Goal: Task Accomplishment & Management: Manage account settings

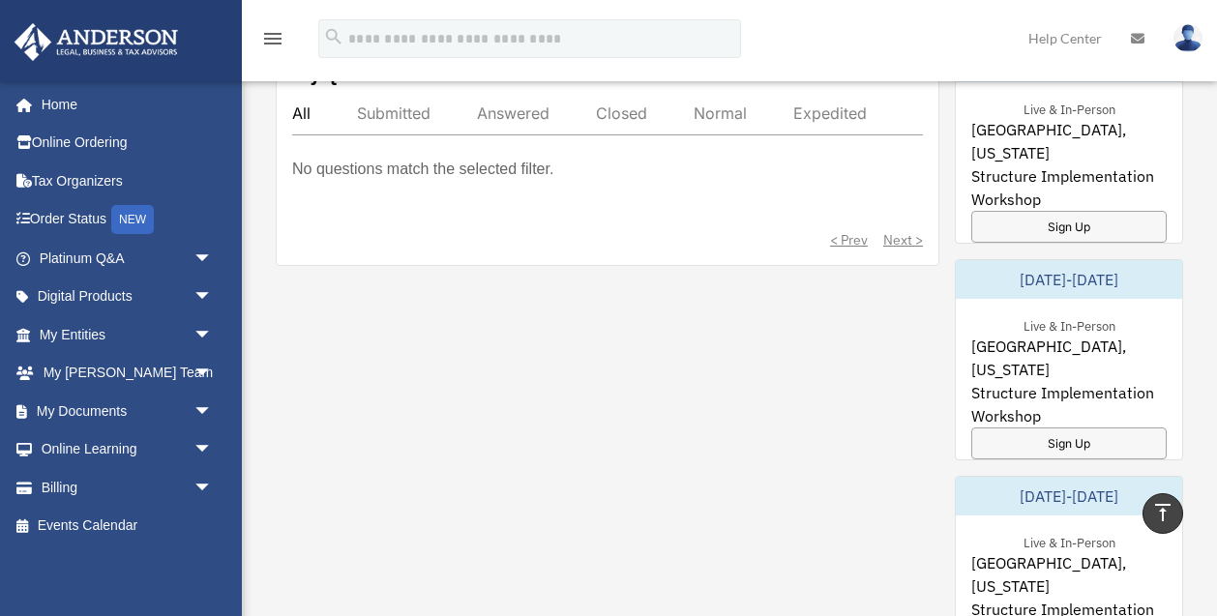
scroll to position [1143, 0]
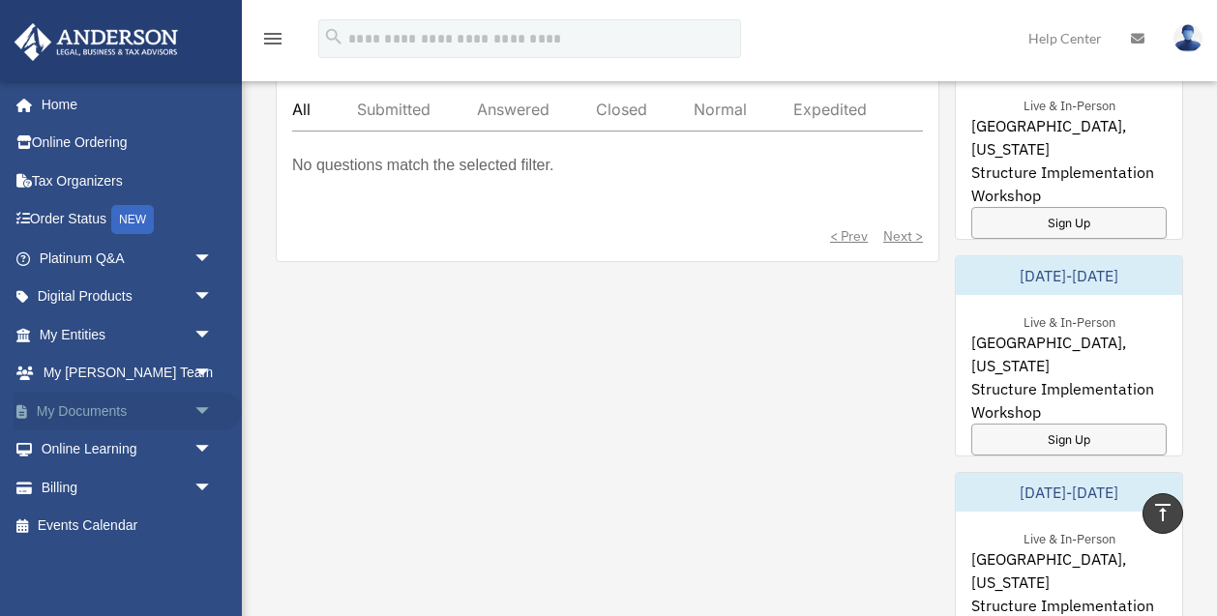
click at [65, 412] on link "My Documents arrow_drop_down" at bounding box center [128, 411] width 228 height 39
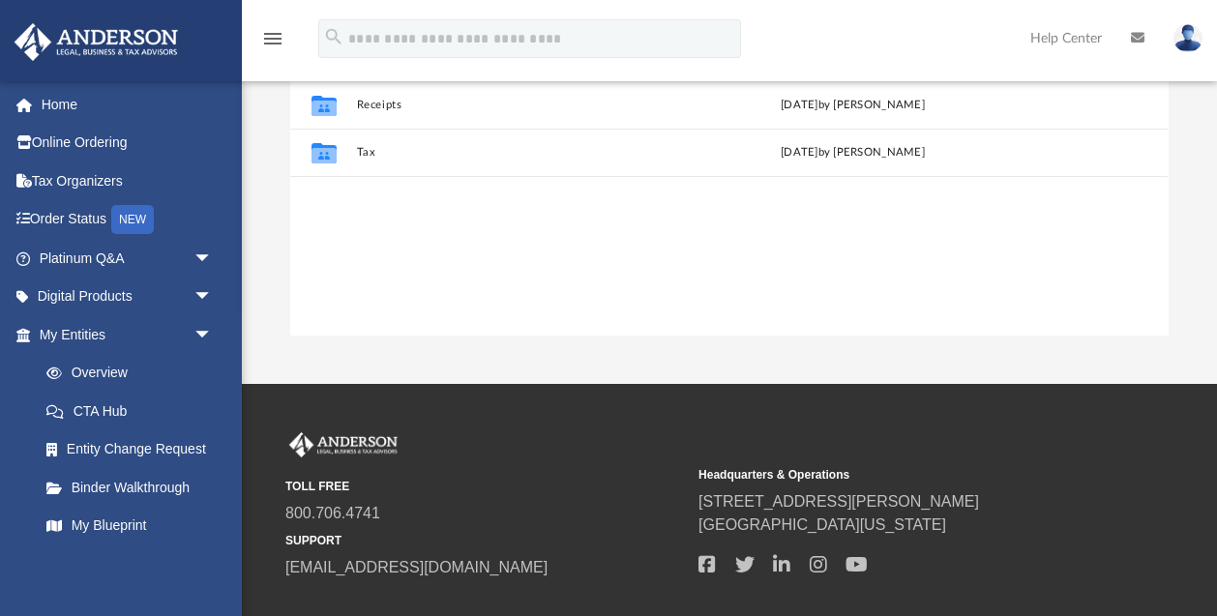
scroll to position [113, 0]
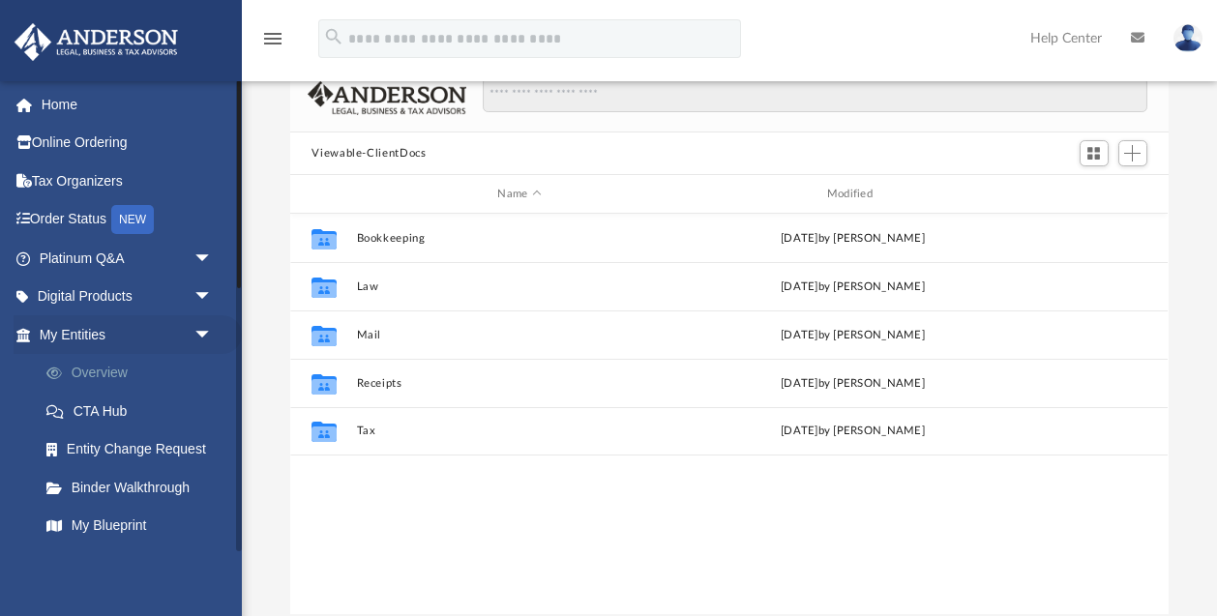
click at [78, 368] on link "Overview" at bounding box center [134, 373] width 215 height 39
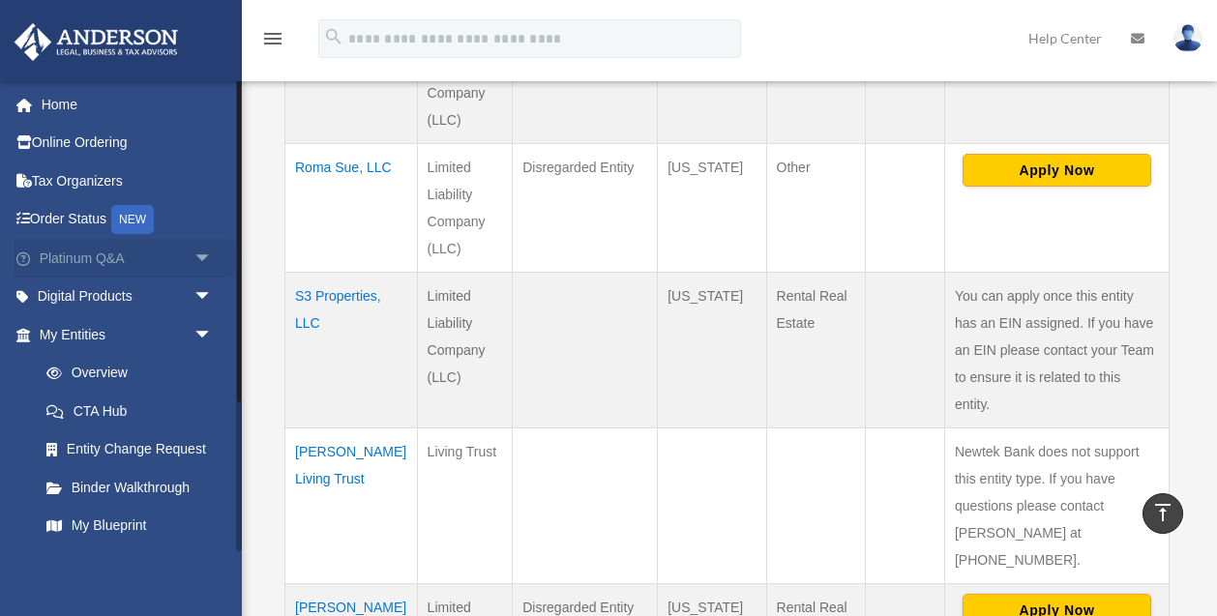
scroll to position [54, 0]
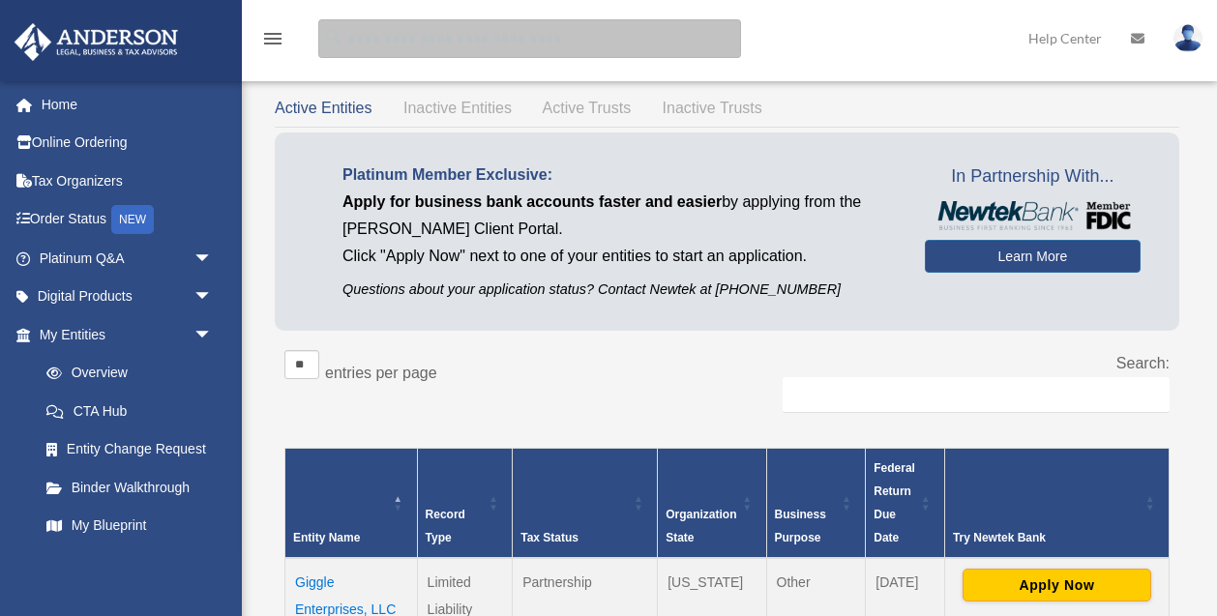
click at [488, 31] on input "search" at bounding box center [529, 38] width 423 height 39
type input "*******"
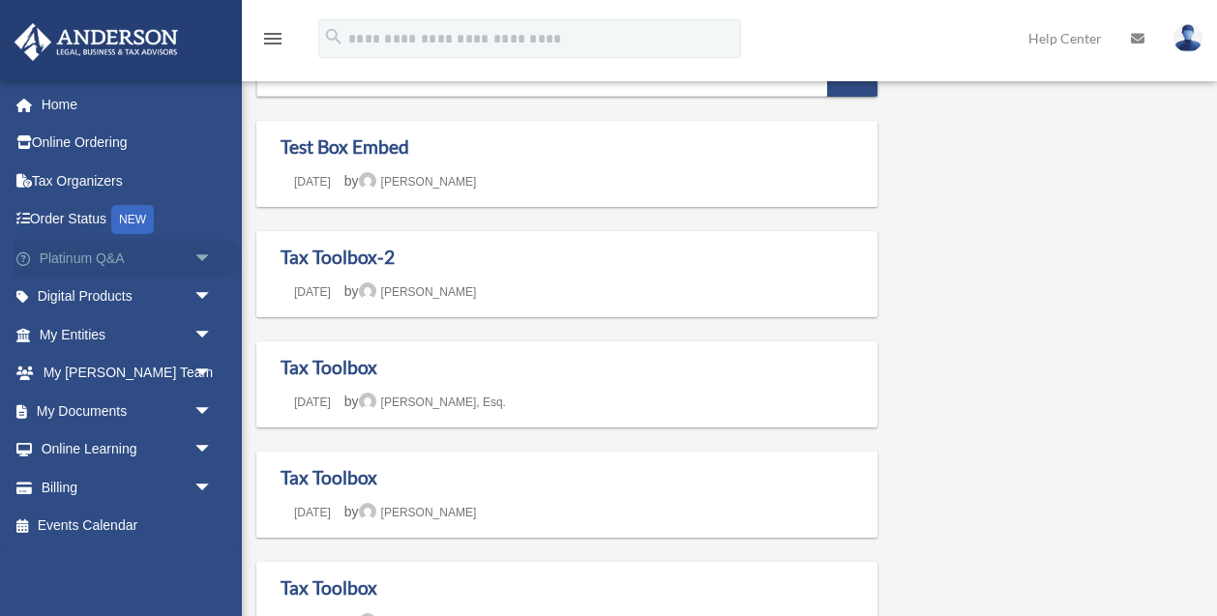
click at [61, 254] on link "Platinum Q&A arrow_drop_down" at bounding box center [128, 258] width 228 height 39
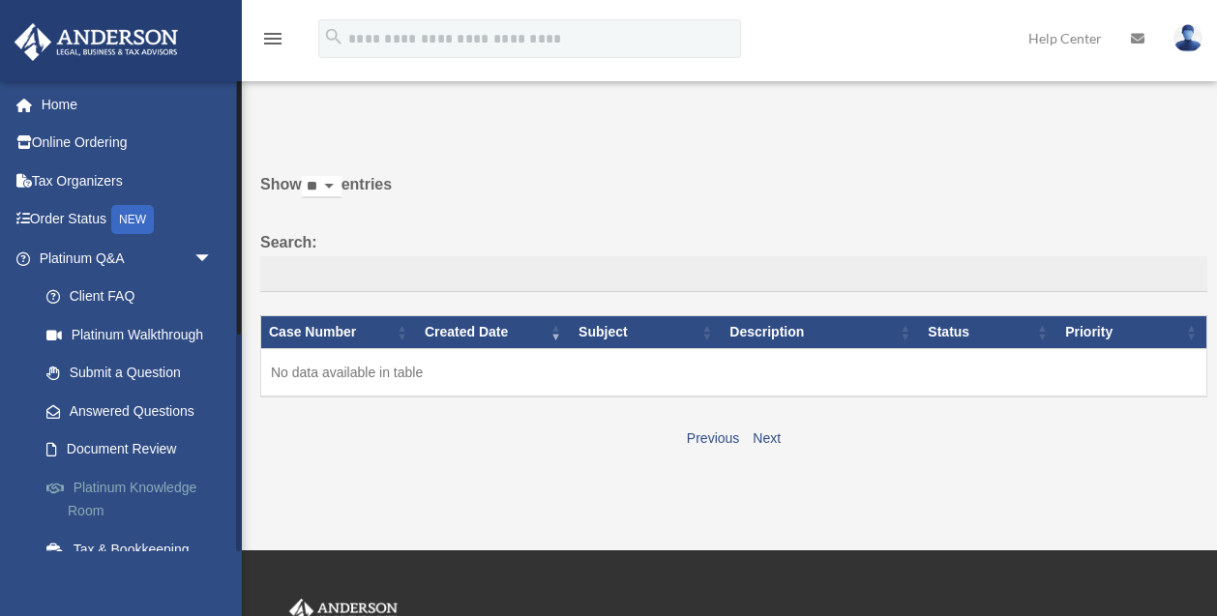
click at [125, 480] on link "Platinum Knowledge Room" at bounding box center [134, 499] width 215 height 62
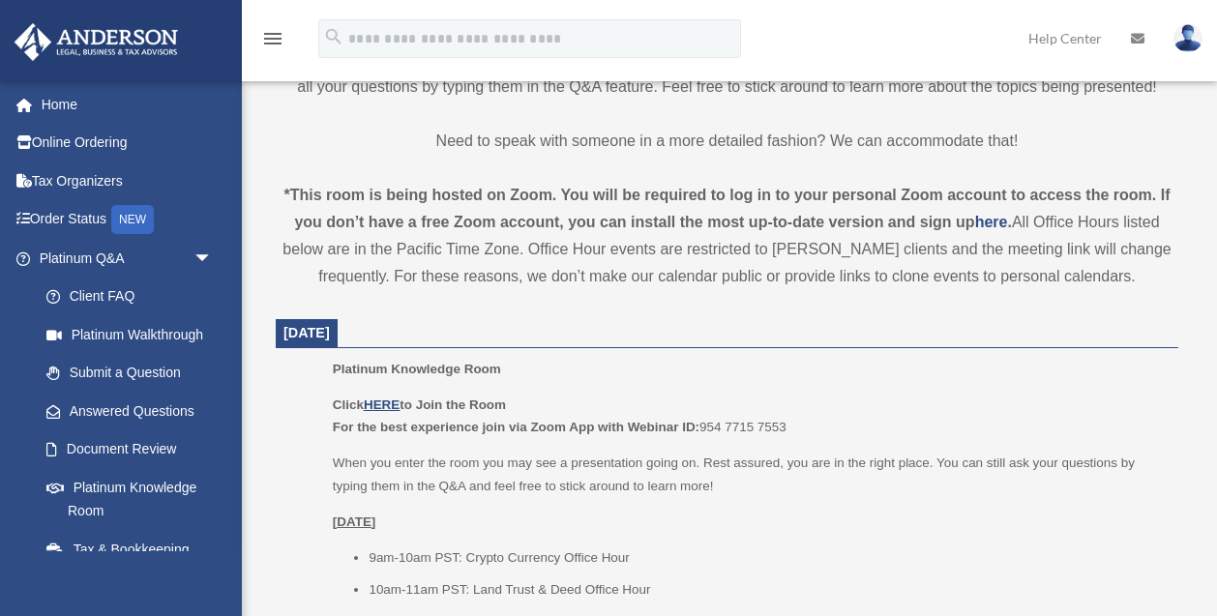
scroll to position [572, 0]
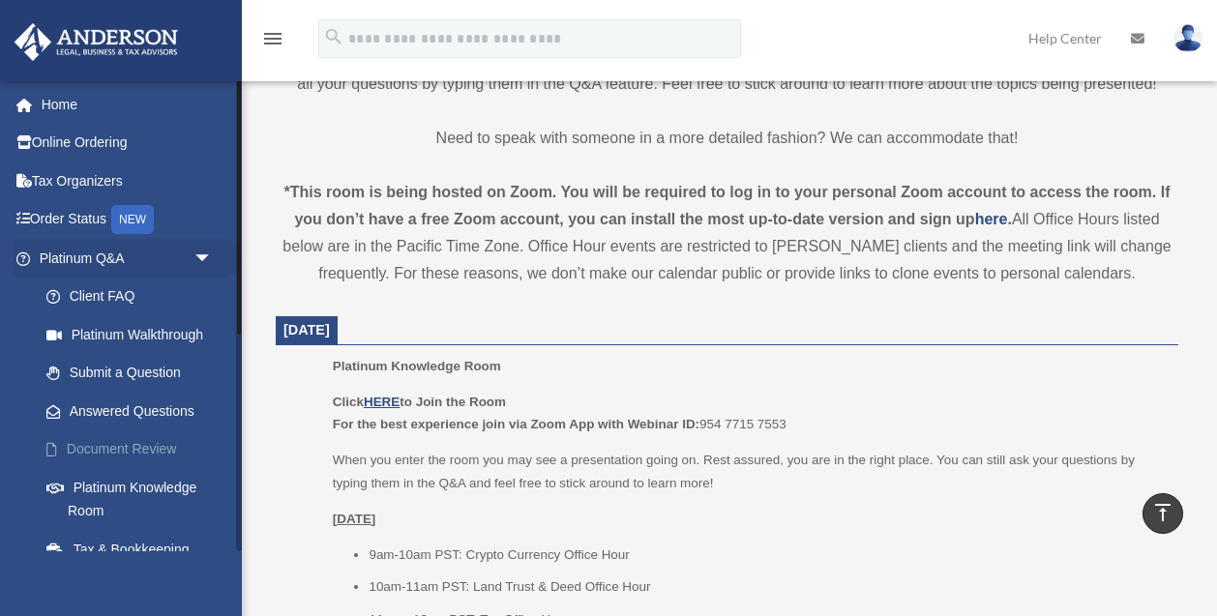
click at [115, 442] on link "Document Review" at bounding box center [134, 450] width 215 height 39
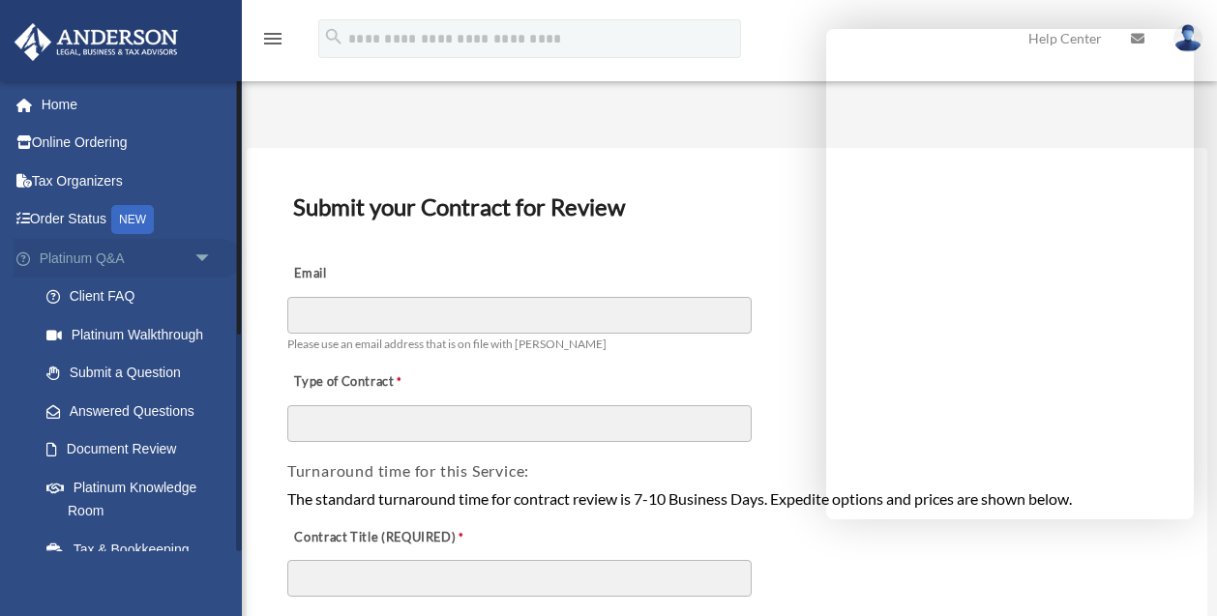
click at [54, 259] on link "Platinum Q&A arrow_drop_down" at bounding box center [128, 258] width 228 height 39
click at [121, 259] on link "Platinum Q&A arrow_drop_down" at bounding box center [128, 258] width 228 height 39
click at [122, 258] on link "Platinum Q&A arrow_drop_down" at bounding box center [128, 258] width 228 height 39
click at [203, 253] on span "arrow_drop_down" at bounding box center [213, 259] width 39 height 40
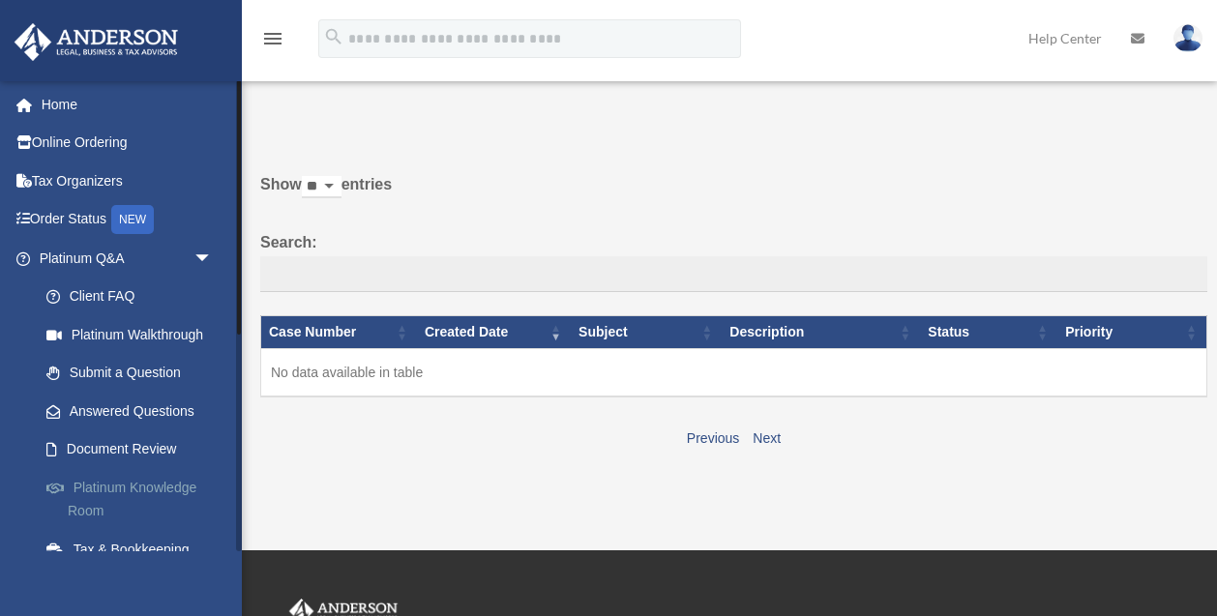
click at [108, 485] on link "Platinum Knowledge Room" at bounding box center [134, 499] width 215 height 62
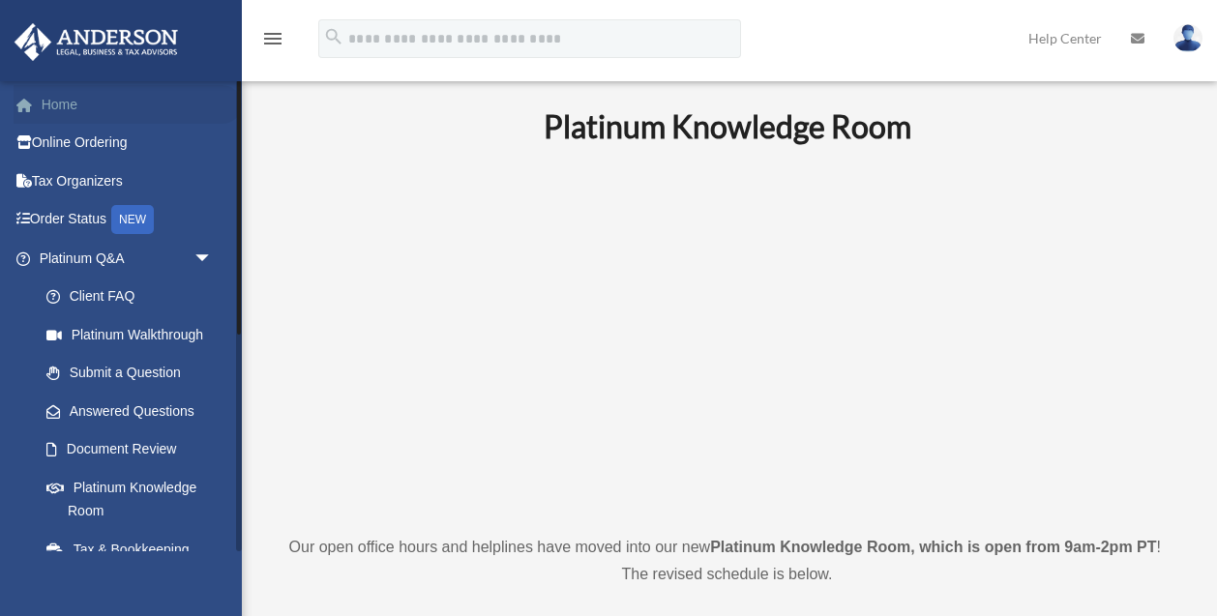
click at [51, 98] on link "Home" at bounding box center [128, 104] width 228 height 39
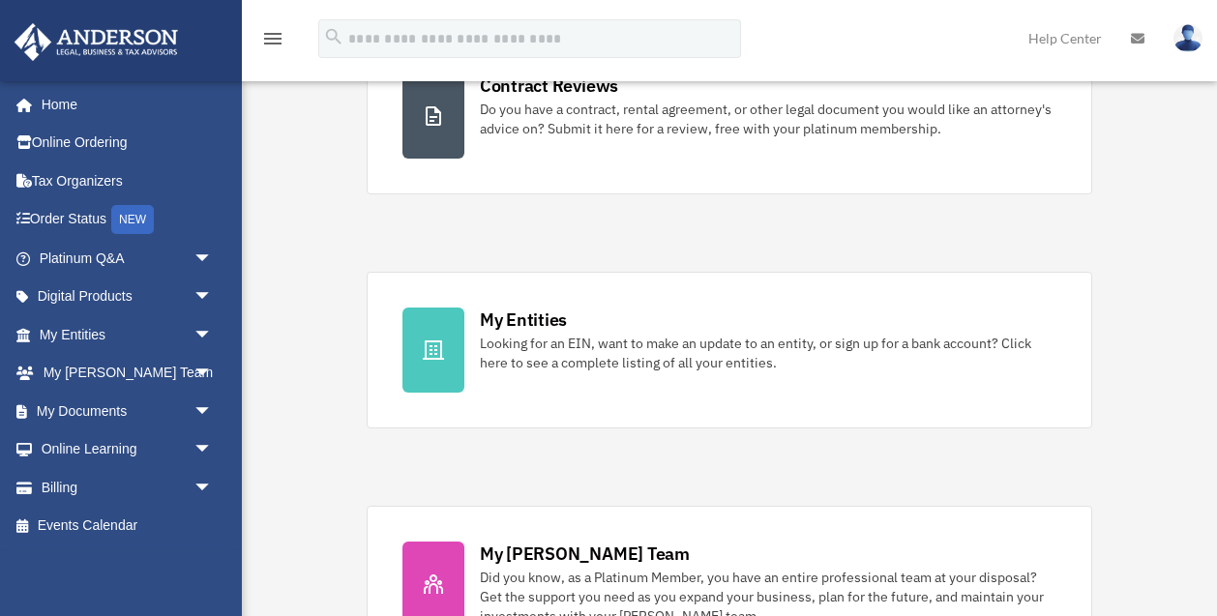
scroll to position [415, 0]
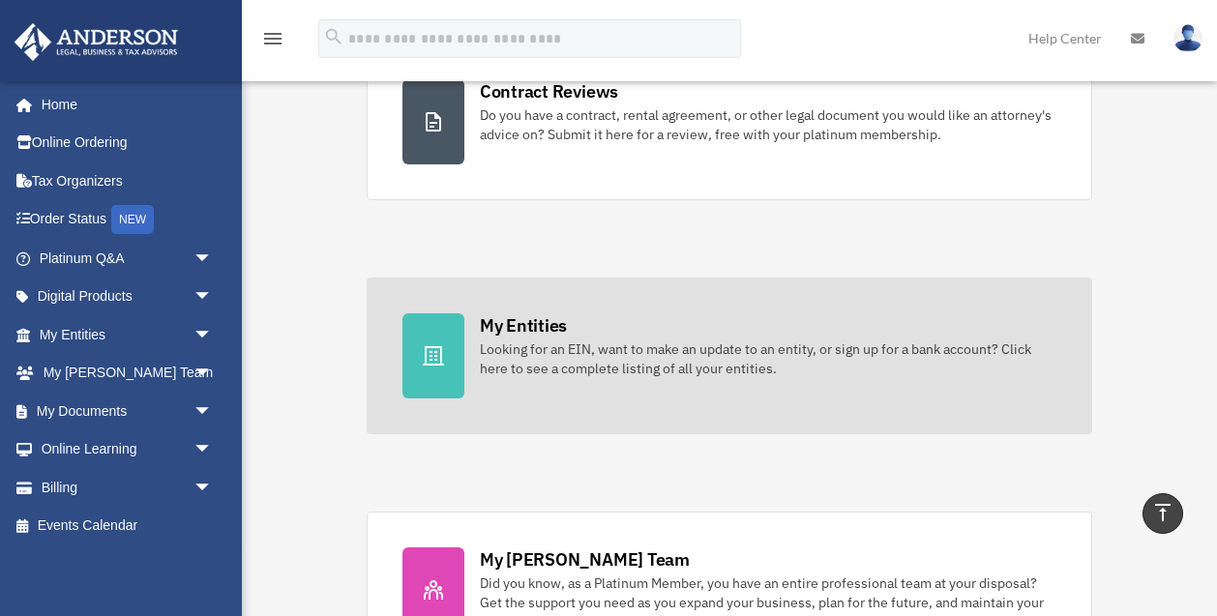
click at [434, 377] on div at bounding box center [434, 355] width 62 height 85
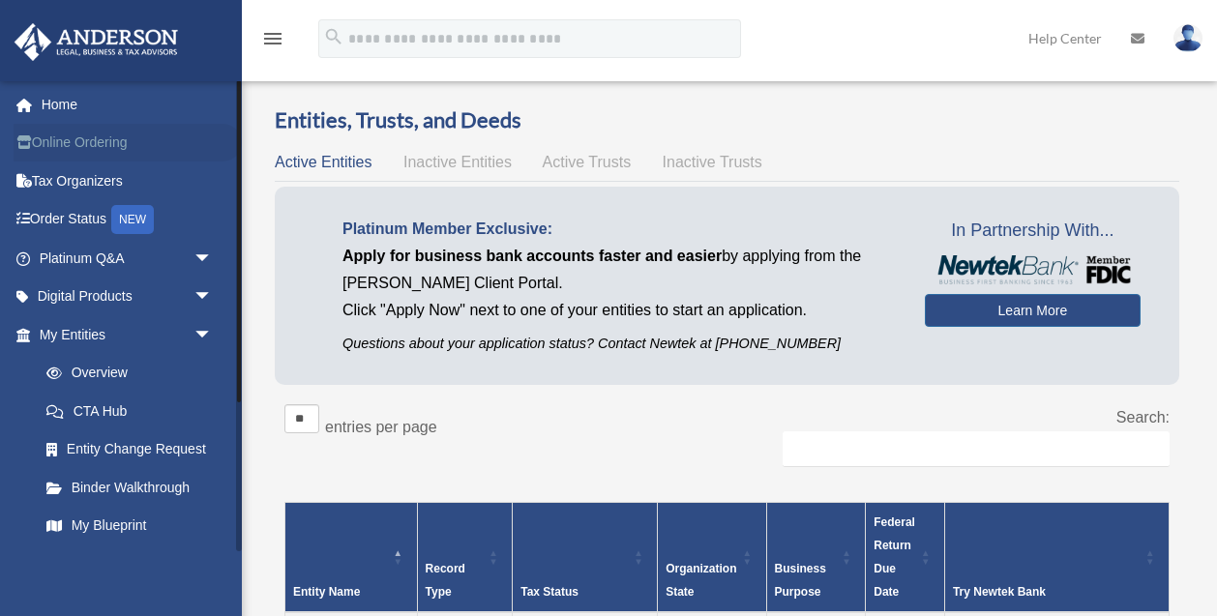
click at [89, 141] on link "Online Ordering" at bounding box center [128, 143] width 228 height 39
click at [67, 255] on link "Platinum Q&A arrow_drop_down" at bounding box center [128, 258] width 228 height 39
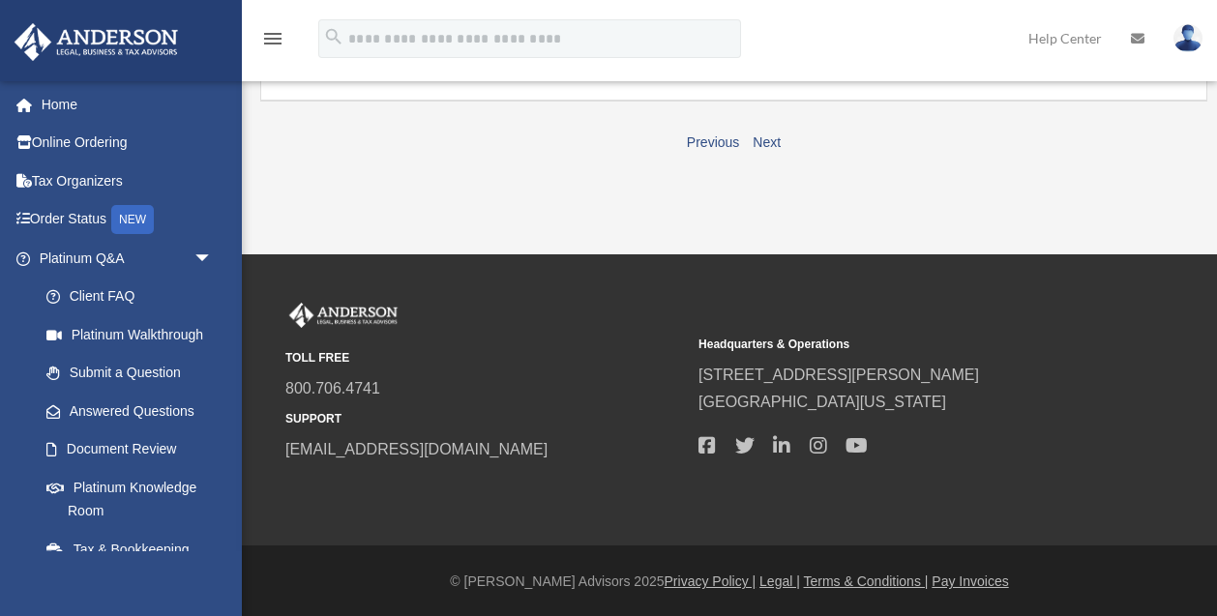
scroll to position [295, 0]
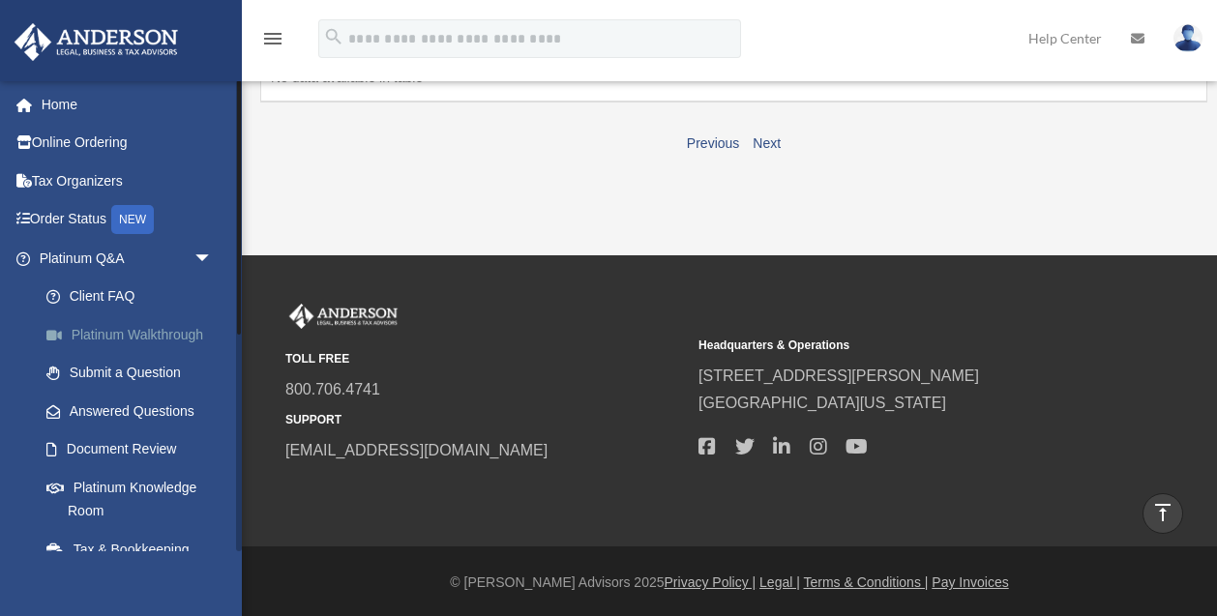
click at [124, 332] on link "Platinum Walkthrough" at bounding box center [134, 334] width 215 height 39
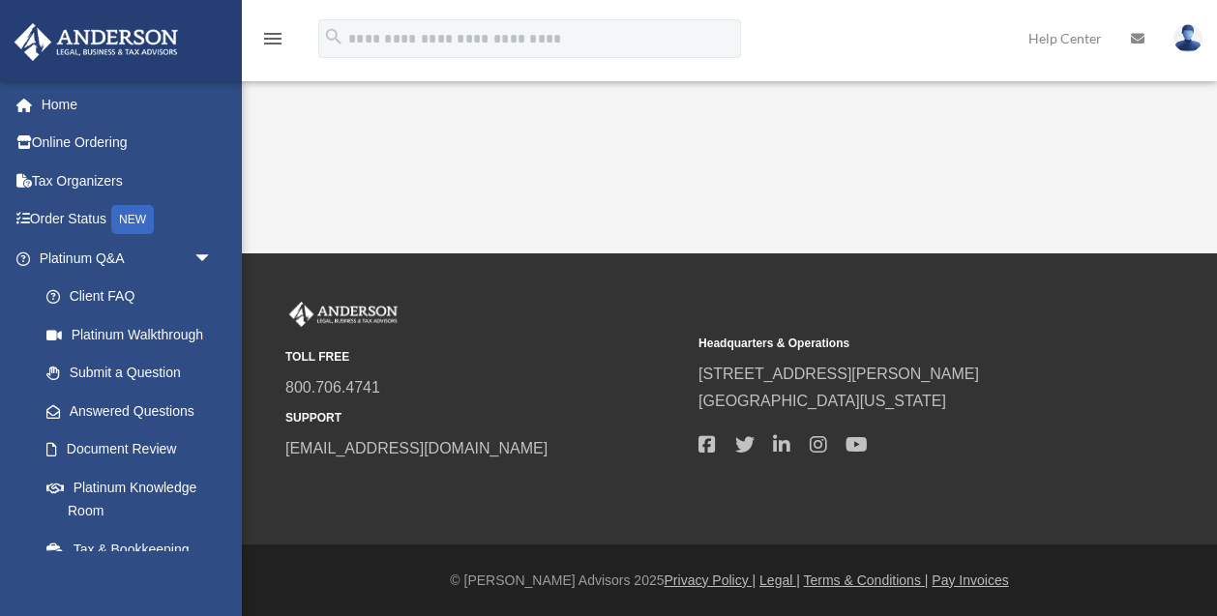
scroll to position [496, 0]
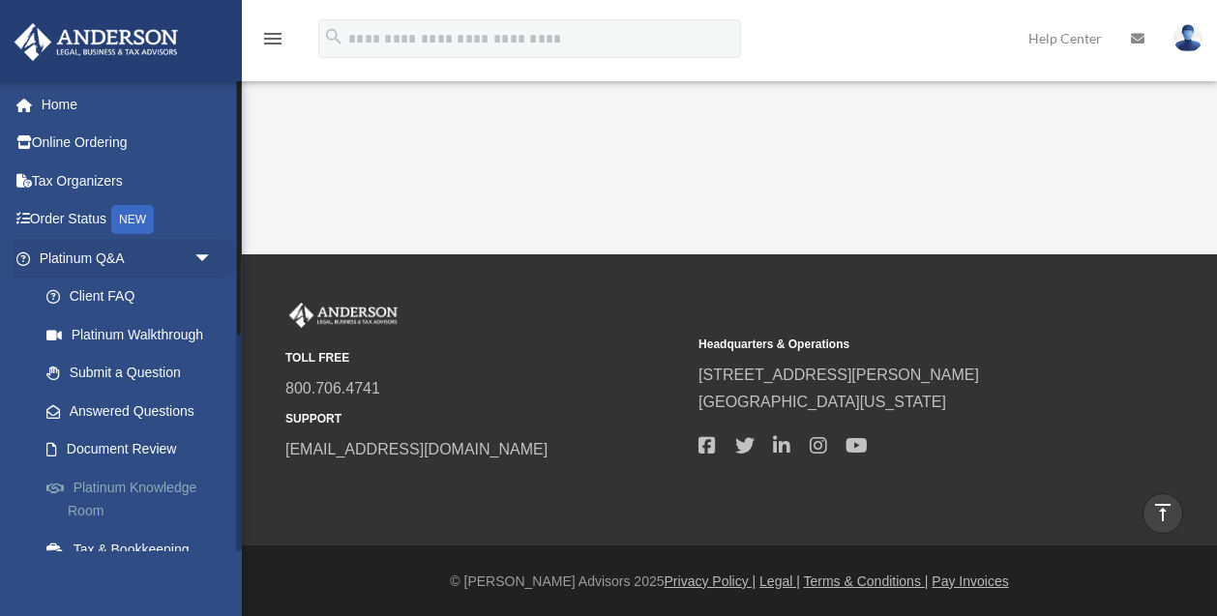
click at [120, 476] on link "Platinum Knowledge Room" at bounding box center [134, 499] width 215 height 62
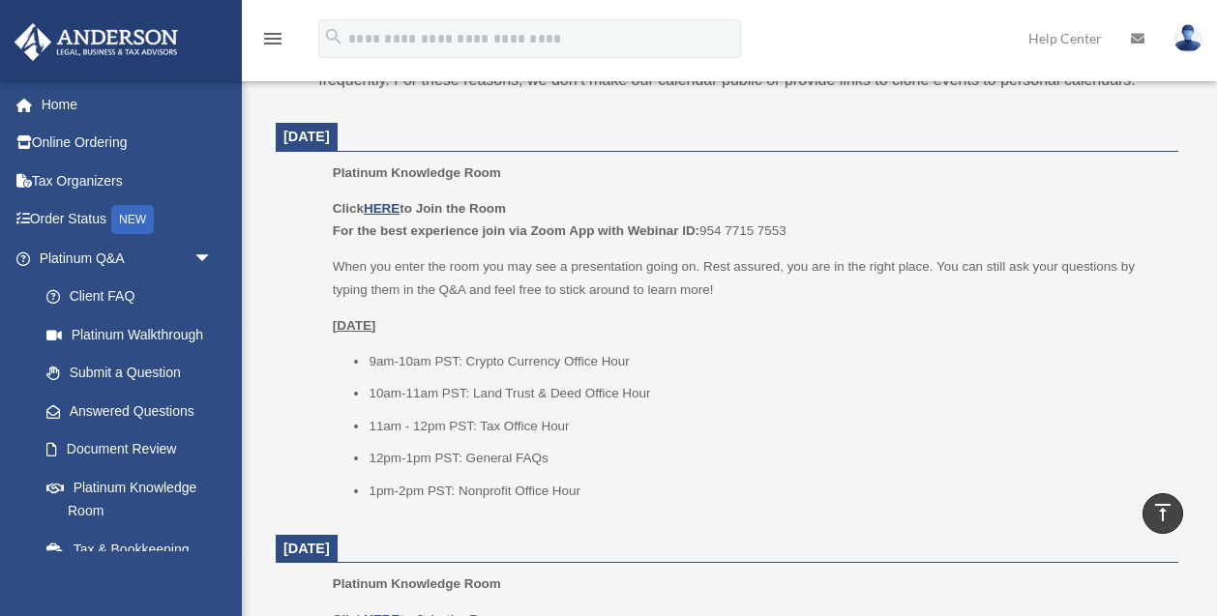
scroll to position [771, 0]
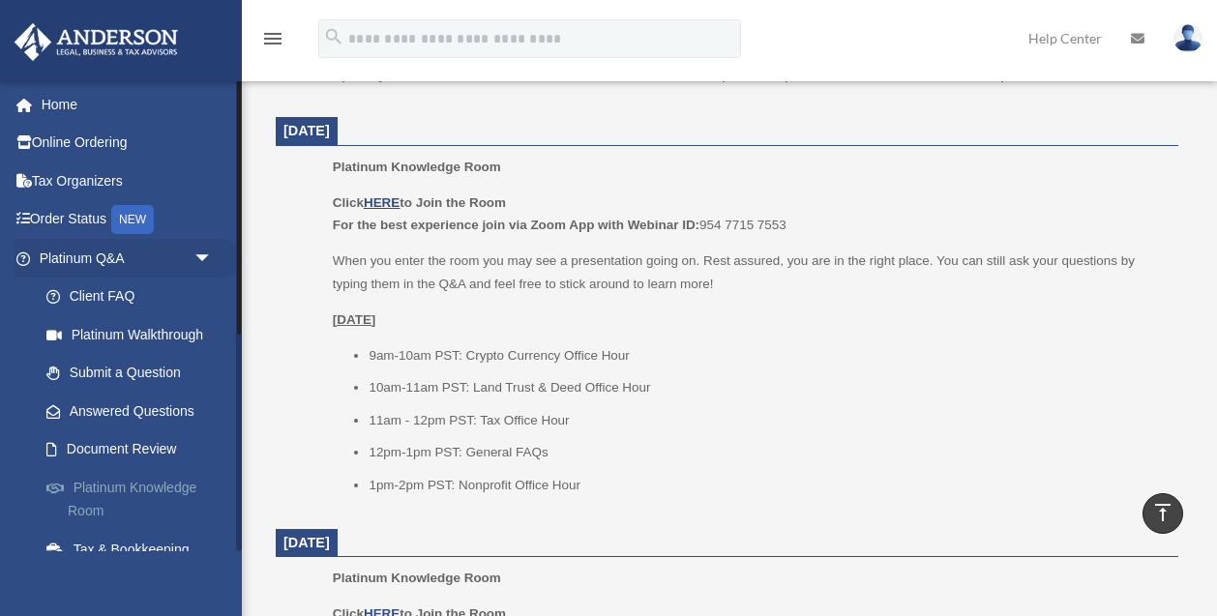
click at [169, 485] on link "Platinum Knowledge Room" at bounding box center [134, 499] width 215 height 62
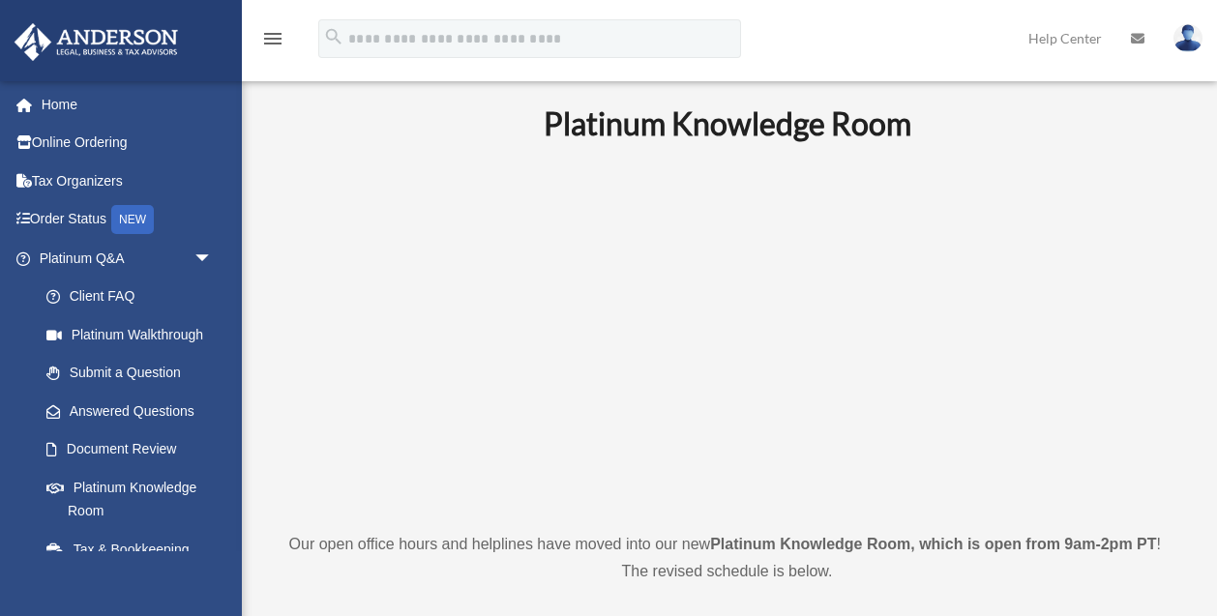
scroll to position [3, 0]
click at [189, 447] on link "Document Review" at bounding box center [134, 450] width 215 height 39
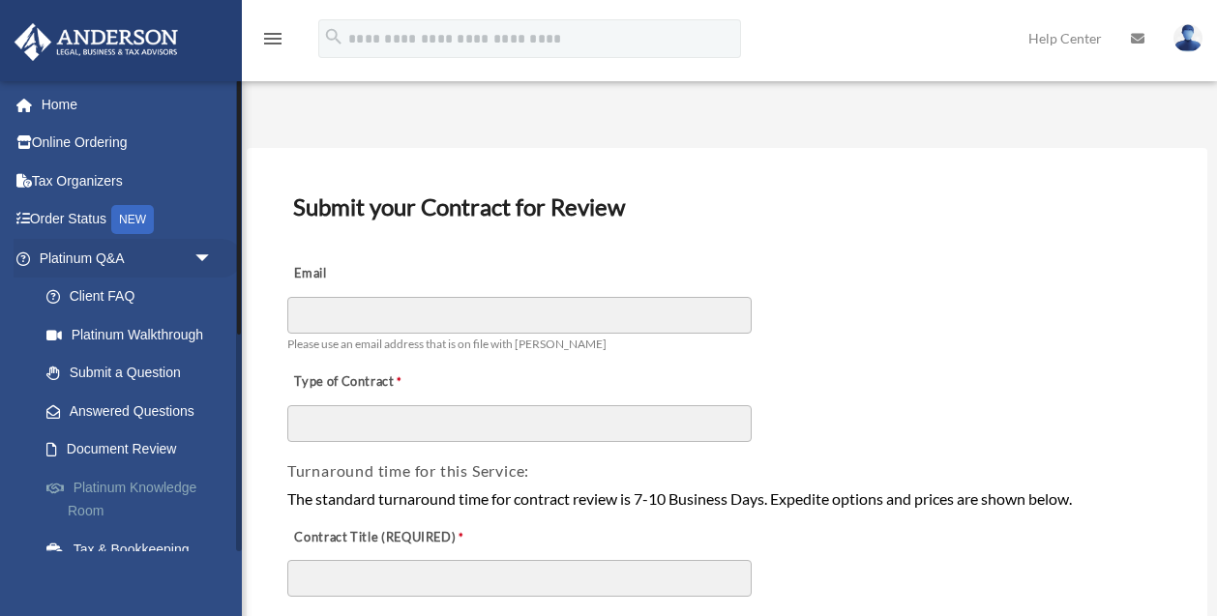
click at [180, 482] on link "Platinum Knowledge Room" at bounding box center [134, 499] width 215 height 62
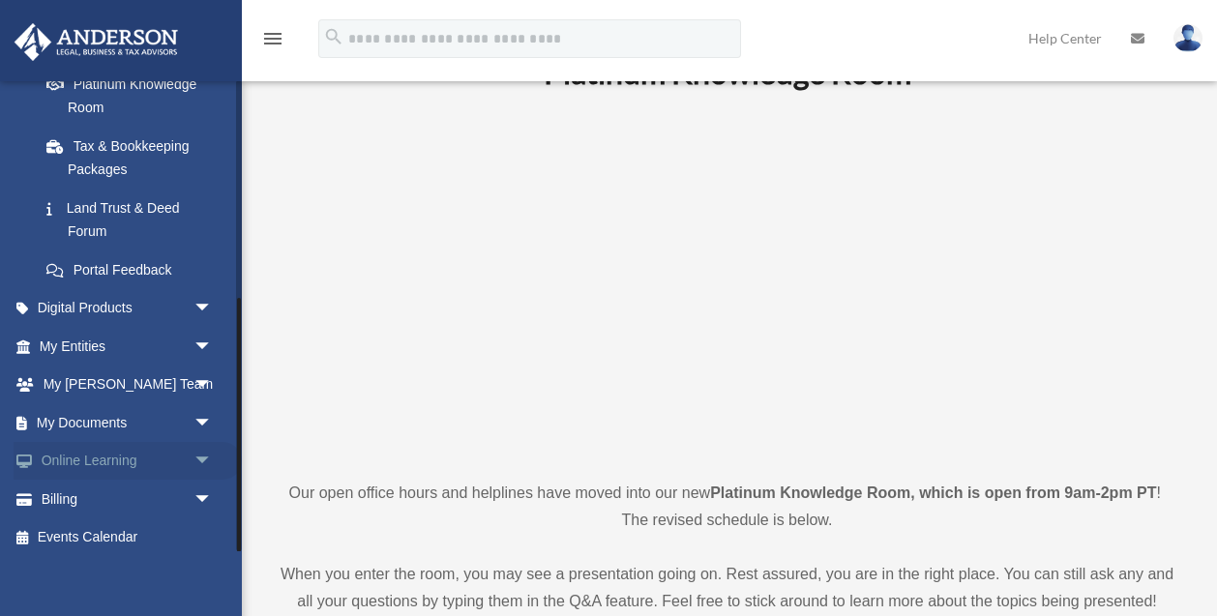
scroll to position [402, 0]
click at [196, 411] on span "arrow_drop_down" at bounding box center [213, 425] width 39 height 40
click at [93, 449] on link "Box" at bounding box center [134, 463] width 215 height 39
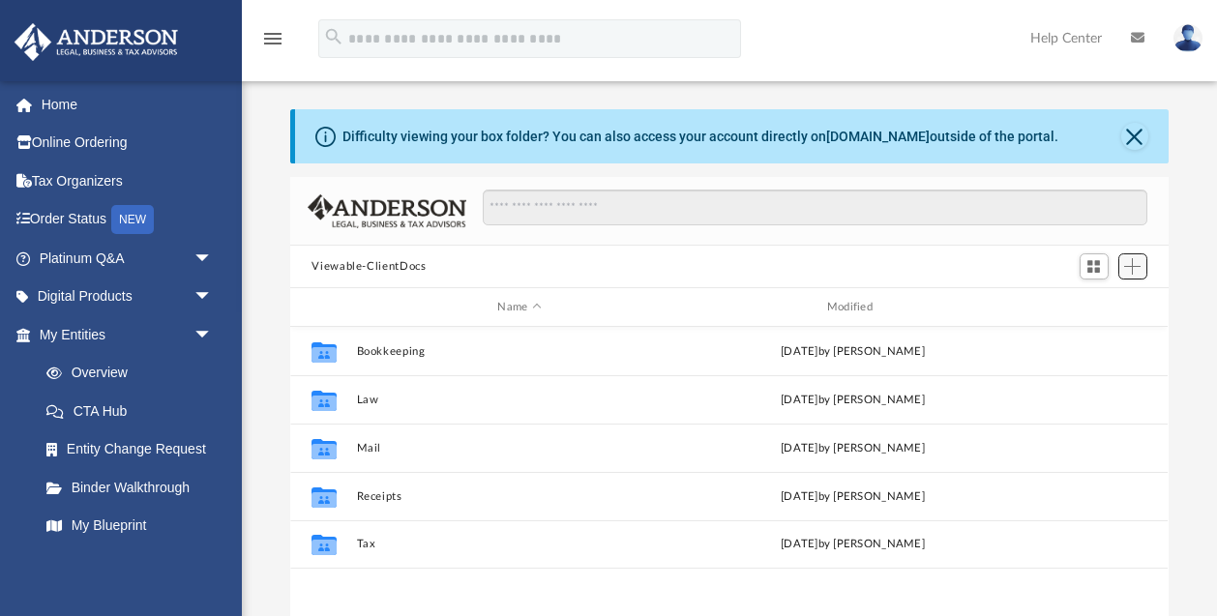
click at [1143, 264] on button "Add" at bounding box center [1133, 267] width 29 height 27
click at [1089, 305] on li "Upload" at bounding box center [1105, 304] width 62 height 20
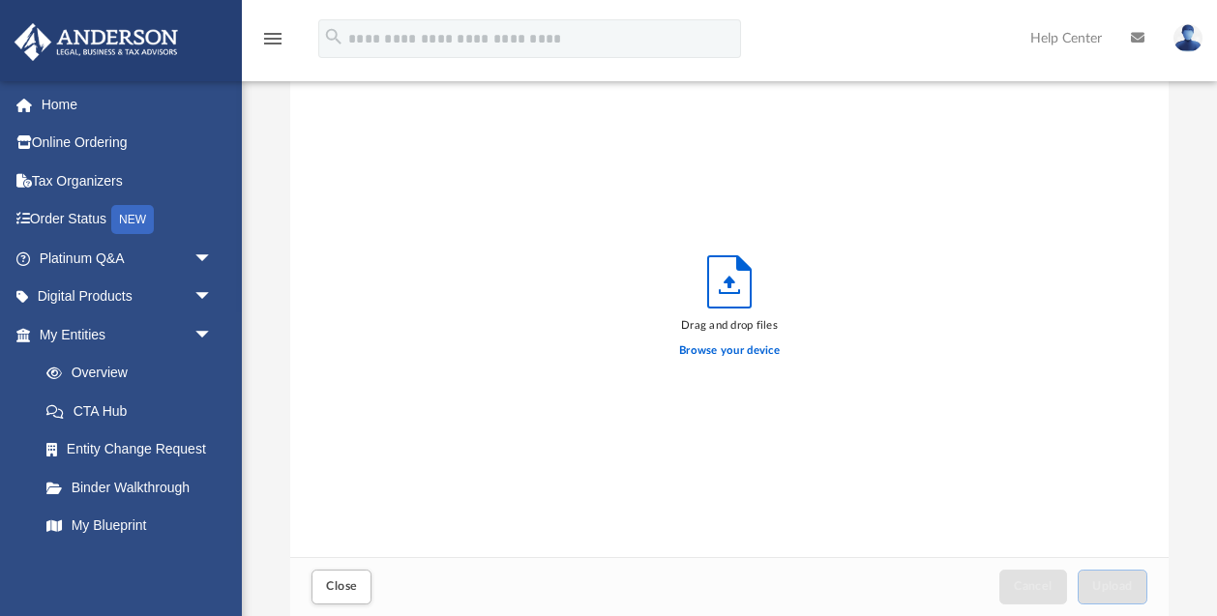
scroll to position [491, 878]
click at [735, 343] on label "Browse your device" at bounding box center [729, 351] width 101 height 17
click at [0, 0] on input "Browse your device" at bounding box center [0, 0] width 0 height 0
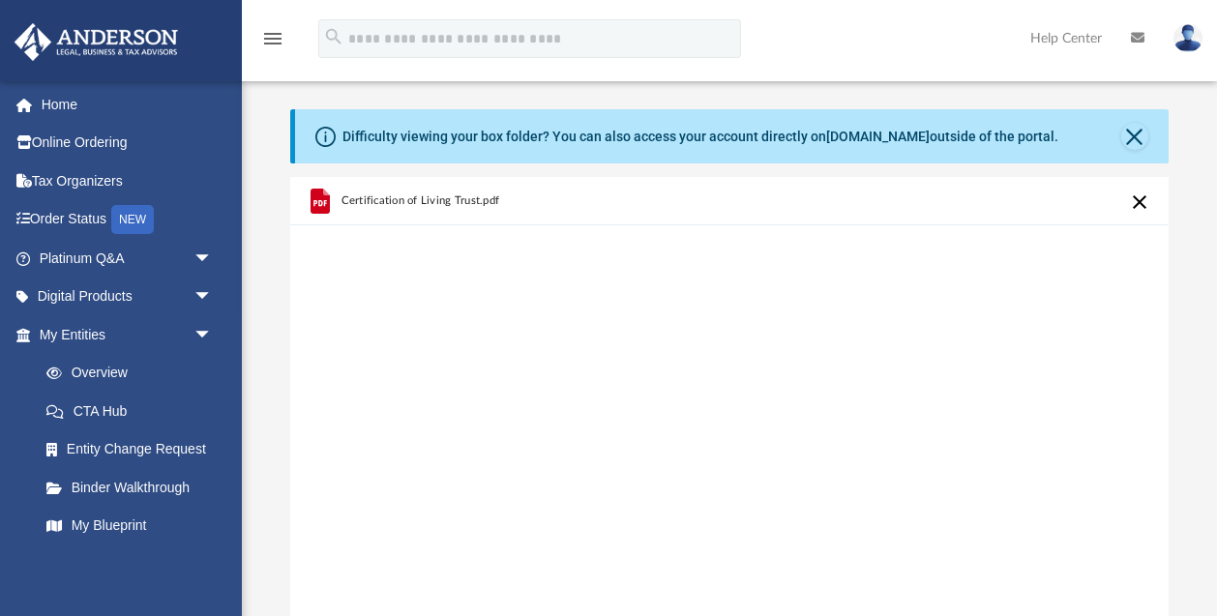
scroll to position [0, 0]
click at [919, 404] on div "Certification of Living Trust.pdf" at bounding box center [729, 423] width 878 height 492
click at [405, 201] on span "Certification of Living Trust.pdf" at bounding box center [421, 200] width 159 height 13
click at [320, 204] on icon "grid" at bounding box center [320, 201] width 19 height 25
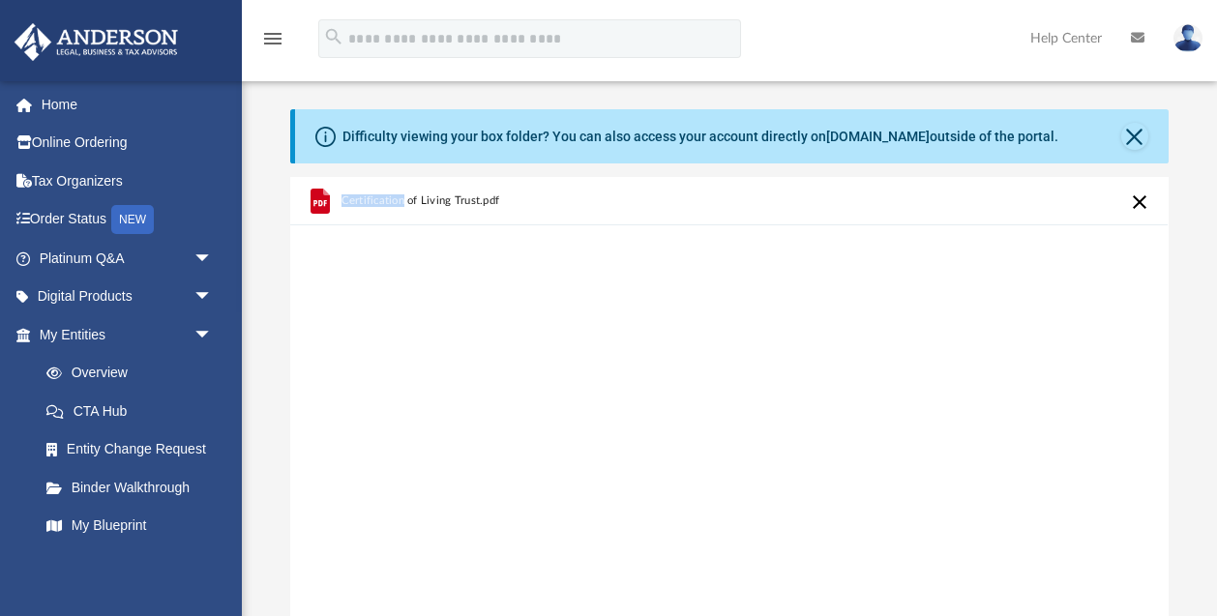
click at [320, 204] on icon "grid" at bounding box center [320, 201] width 19 height 25
click at [816, 483] on div "Certification of Living Trust.pdf" at bounding box center [729, 423] width 878 height 492
click at [1147, 203] on button "Cancel this upload" at bounding box center [1140, 202] width 23 height 23
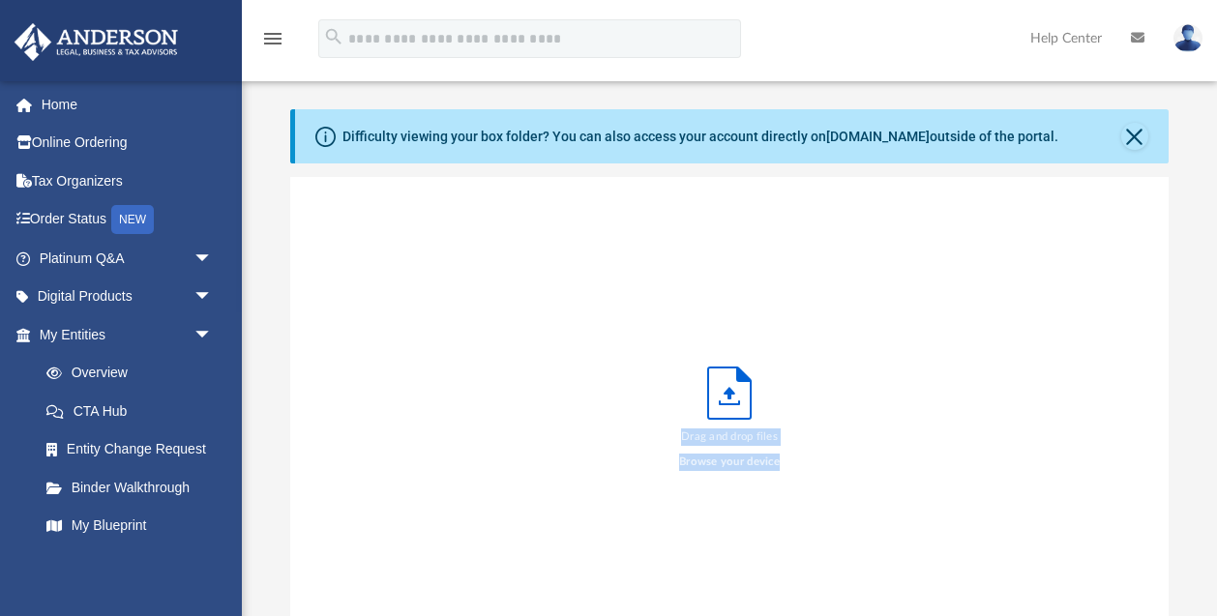
click at [718, 405] on icon "Upload" at bounding box center [729, 393] width 43 height 51
click at [723, 456] on label "Browse your device" at bounding box center [729, 462] width 101 height 17
click at [0, 0] on input "Browse your device" at bounding box center [0, 0] width 0 height 0
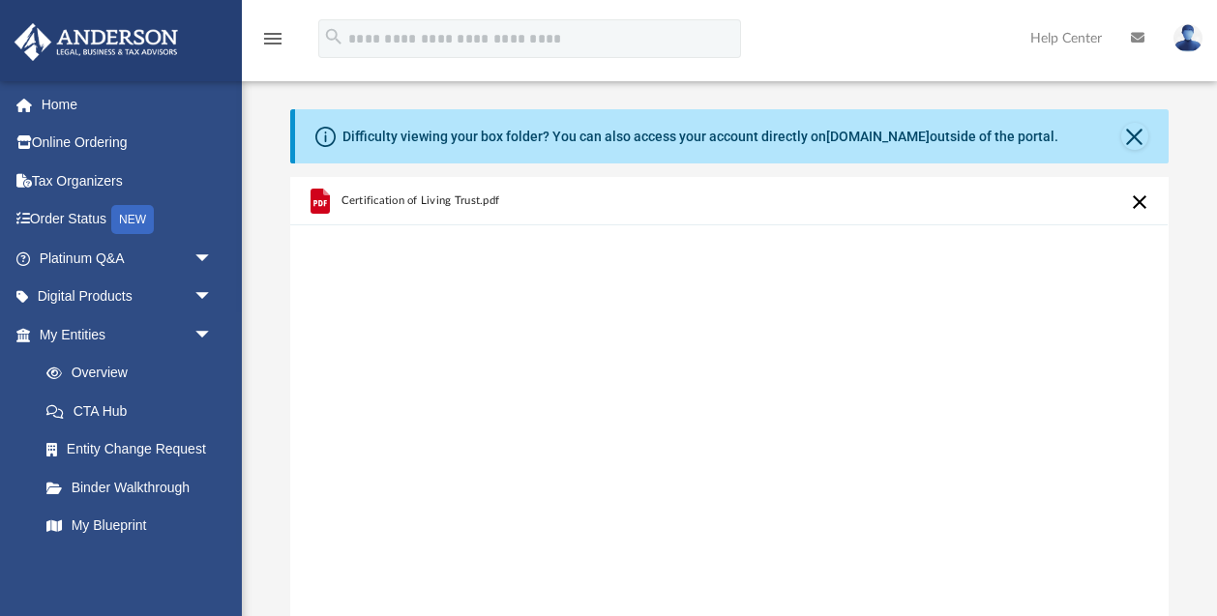
click at [315, 198] on icon "grid" at bounding box center [320, 201] width 19 height 25
click at [315, 199] on icon "grid" at bounding box center [320, 201] width 19 height 25
click at [549, 370] on div "Certification of Living Trust.pdf" at bounding box center [729, 423] width 878 height 492
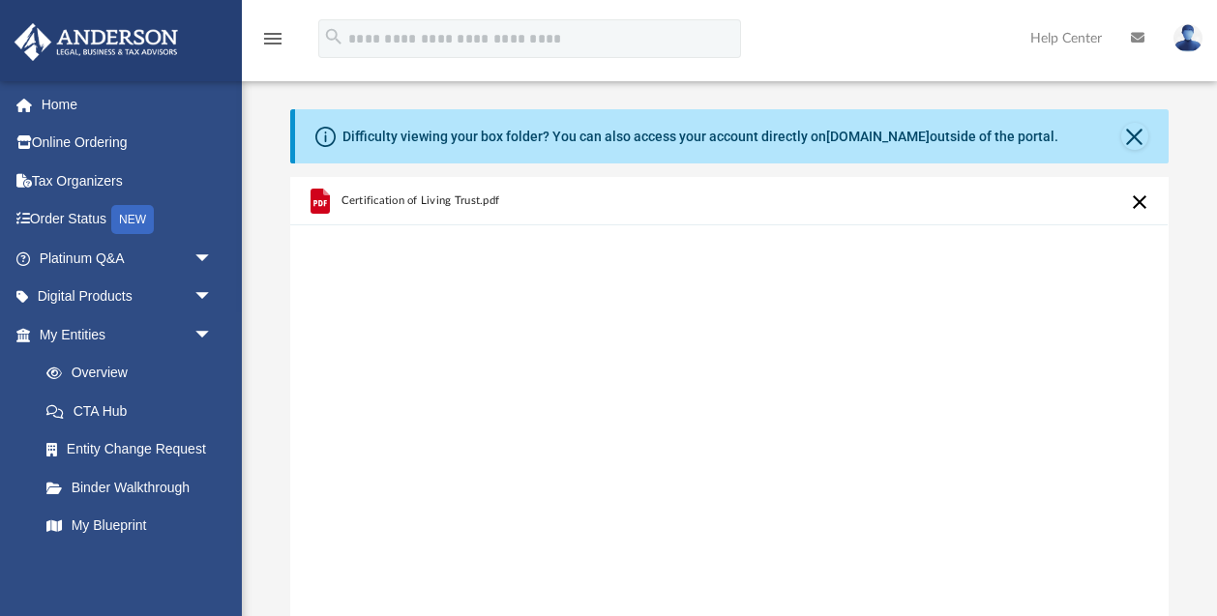
click at [1057, 43] on link "Help Center" at bounding box center [1066, 38] width 101 height 76
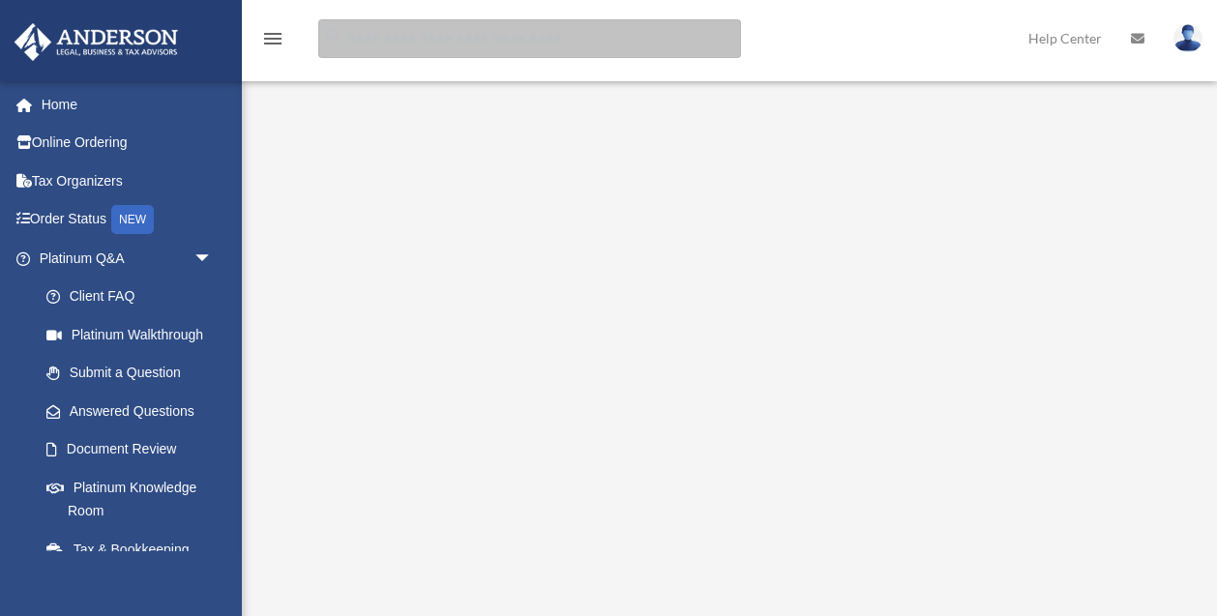
click at [581, 33] on input "search" at bounding box center [529, 38] width 423 height 39
type input "**********"
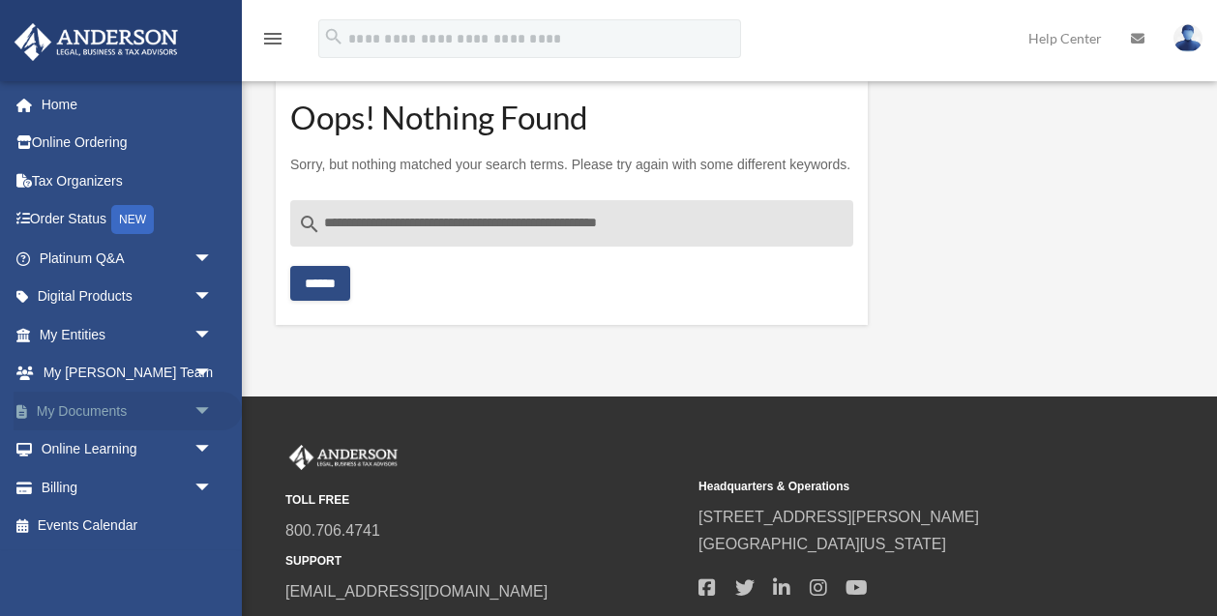
click at [196, 405] on span "arrow_drop_down" at bounding box center [213, 412] width 39 height 40
click at [82, 446] on link "Box" at bounding box center [134, 450] width 215 height 39
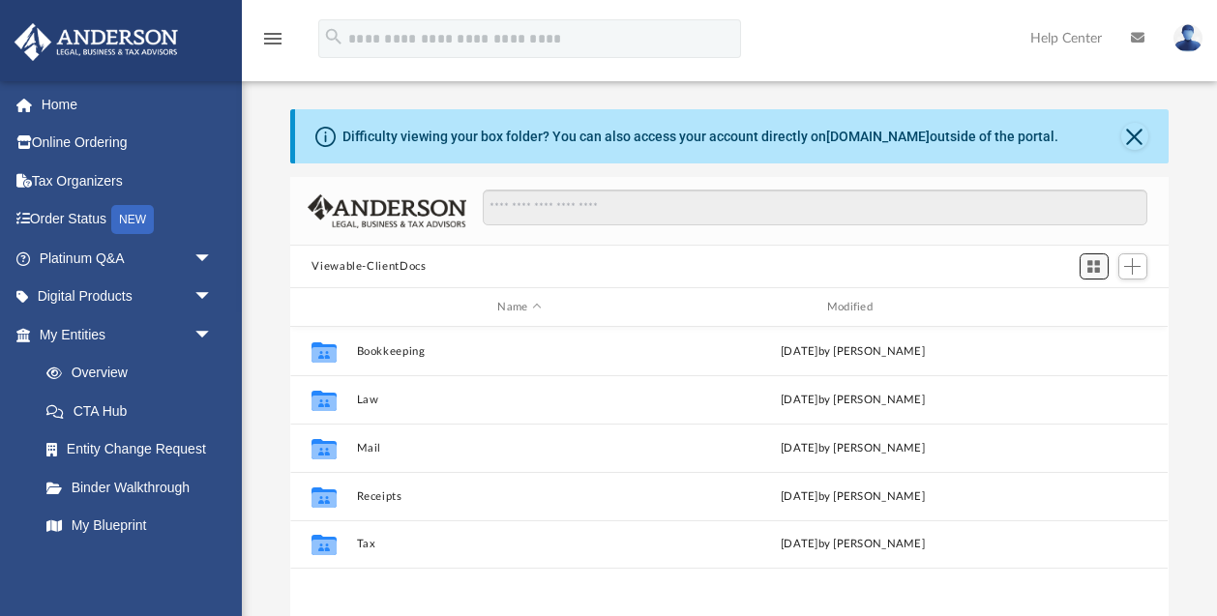
click at [1094, 264] on span "Switch to Grid View" at bounding box center [1094, 266] width 16 height 16
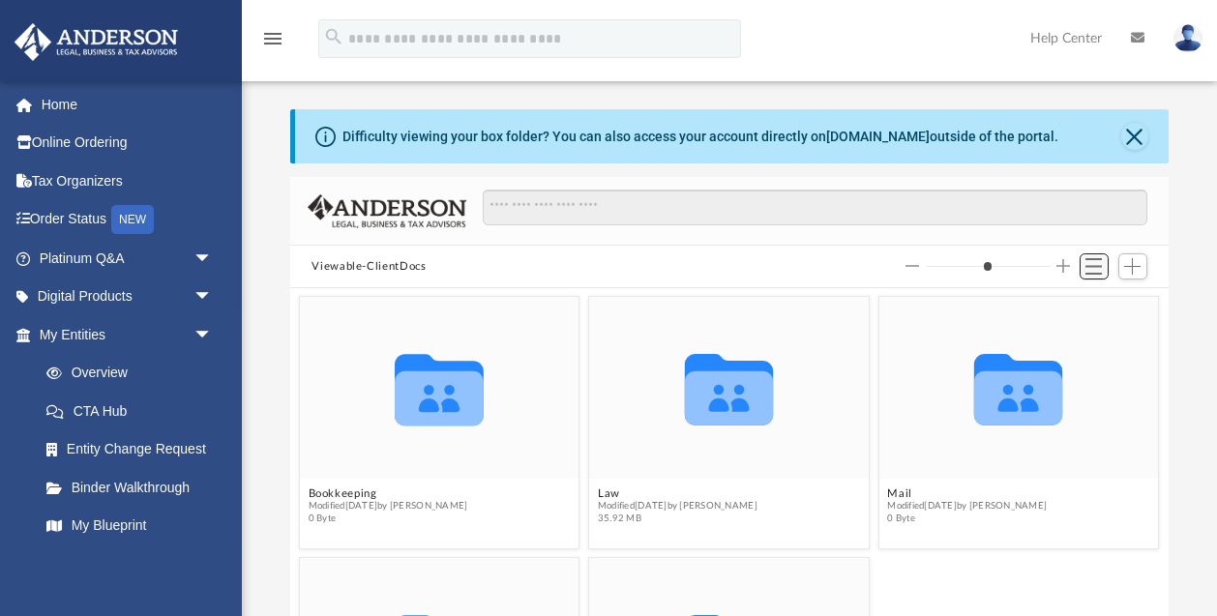
scroll to position [440, 878]
click at [1094, 264] on span "Switch to List View" at bounding box center [1094, 266] width 16 height 16
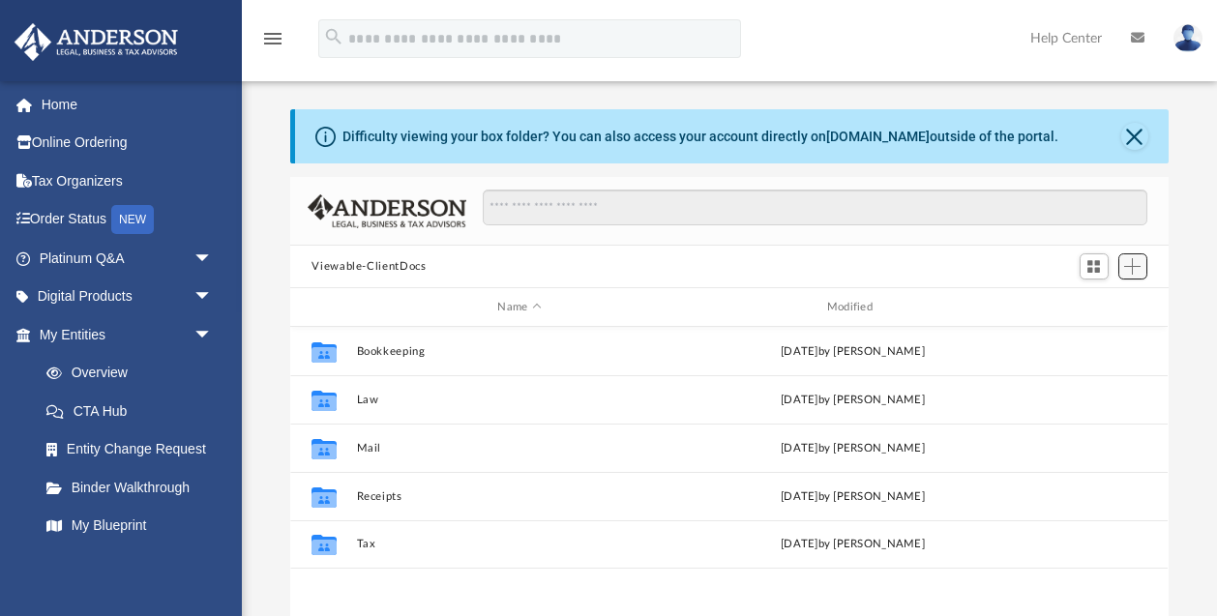
click at [1130, 267] on span "Add" at bounding box center [1132, 266] width 16 height 16
click at [1094, 335] on li "New Folder" at bounding box center [1105, 335] width 62 height 20
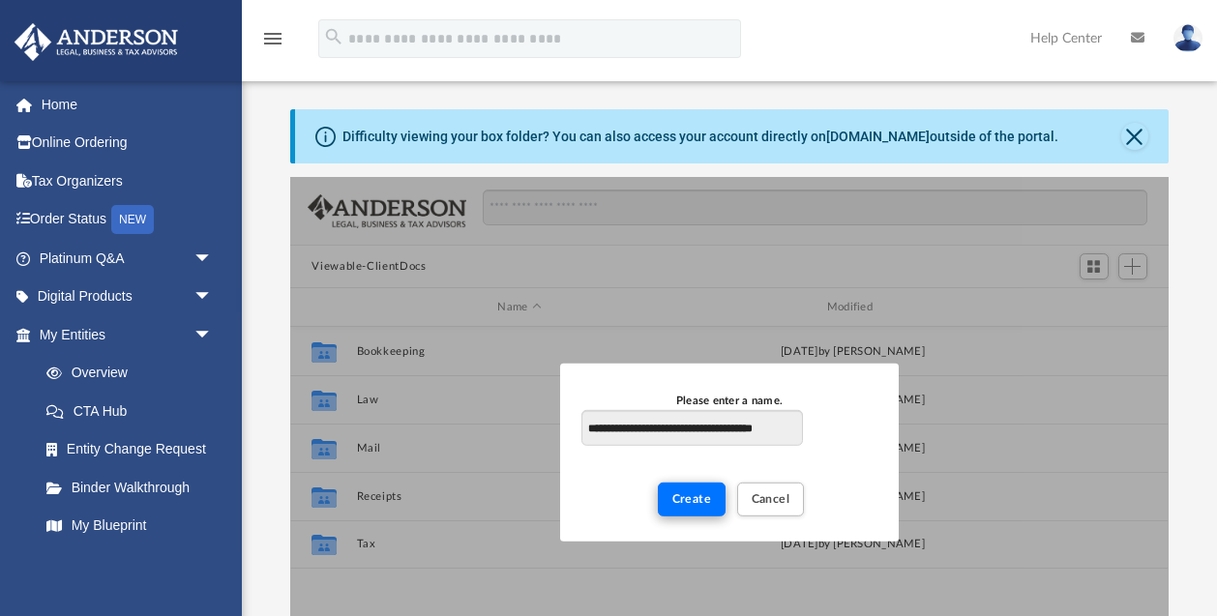
type input "**********"
click at [689, 495] on span "Create" at bounding box center [692, 498] width 40 height 12
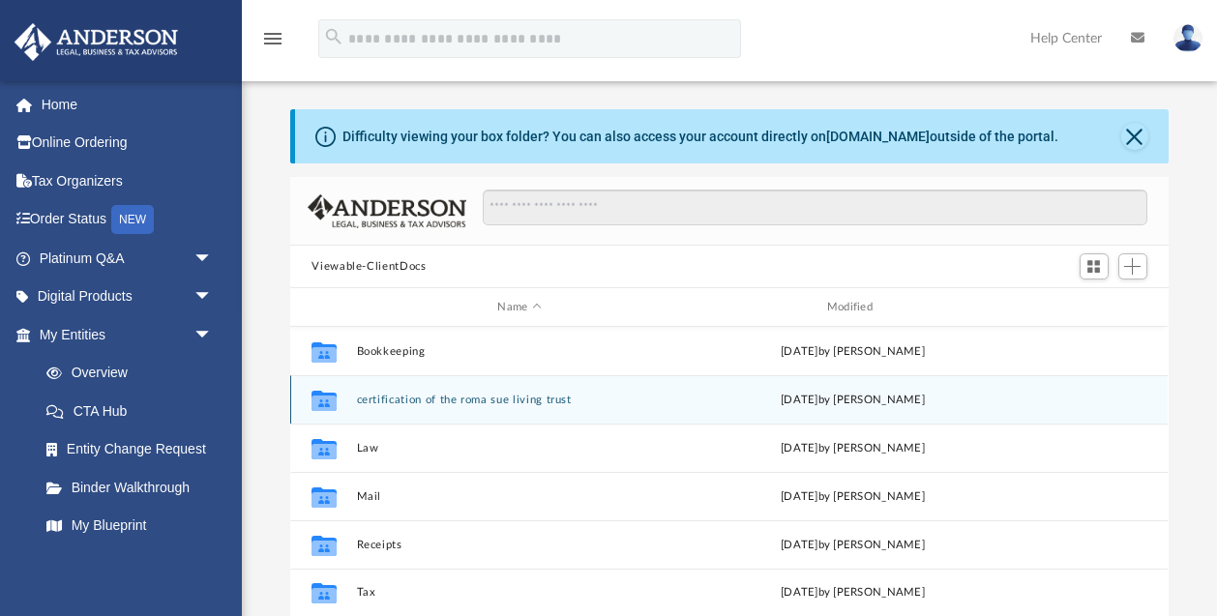
click at [721, 395] on div "[DATE] by [PERSON_NAME]" at bounding box center [853, 400] width 325 height 17
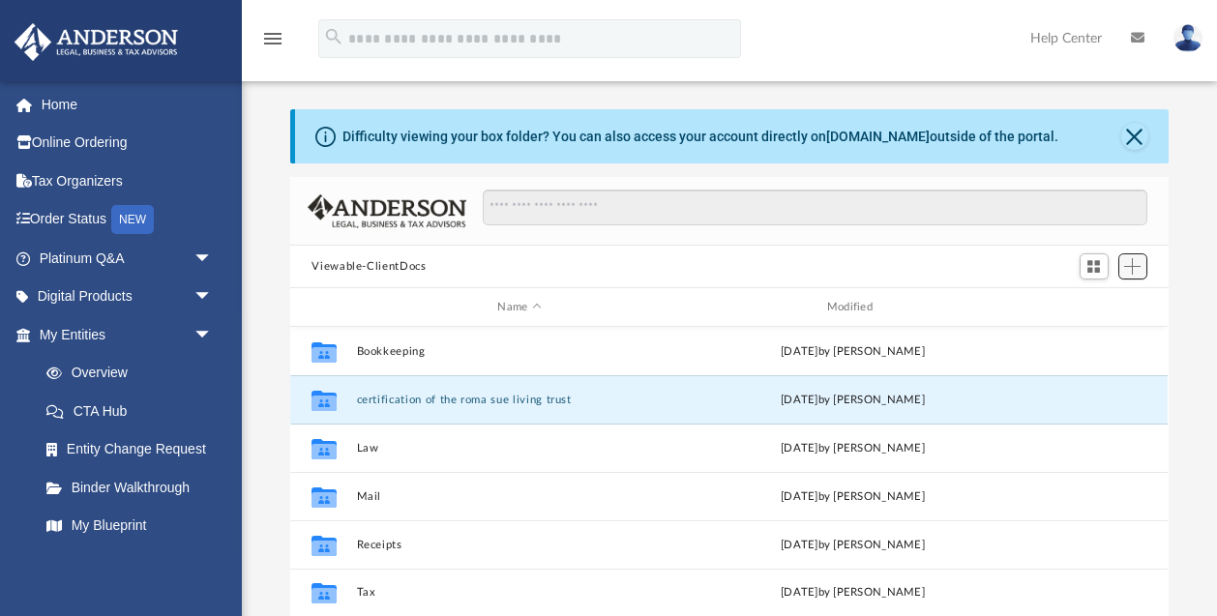
click at [1139, 268] on span "Add" at bounding box center [1132, 266] width 16 height 16
click at [1090, 302] on li "Upload" at bounding box center [1105, 304] width 62 height 20
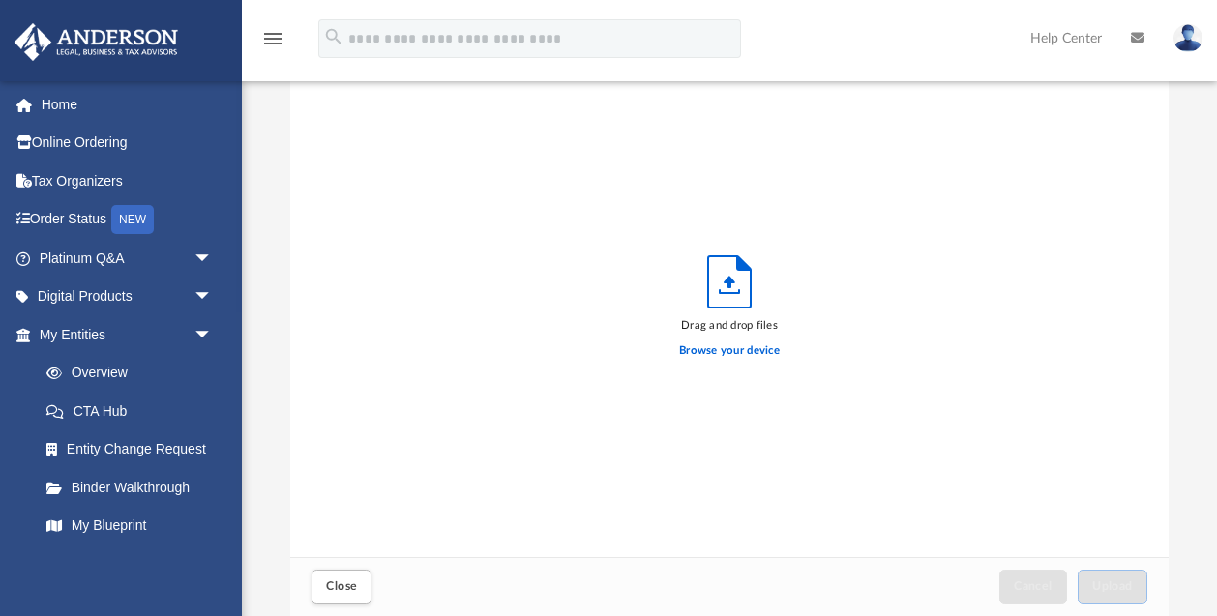
scroll to position [1, 1]
click at [750, 349] on label "Browse your device" at bounding box center [729, 351] width 101 height 17
click at [0, 0] on input "Browse your device" at bounding box center [0, 0] width 0 height 0
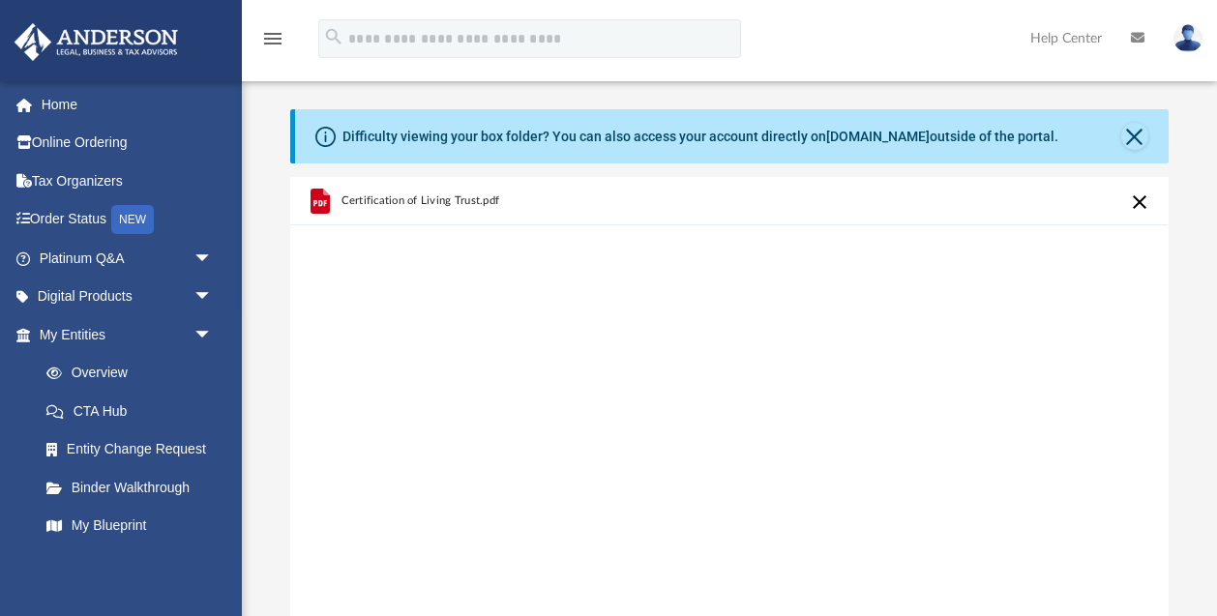
scroll to position [0, 0]
click at [314, 197] on icon "grid" at bounding box center [320, 201] width 19 height 25
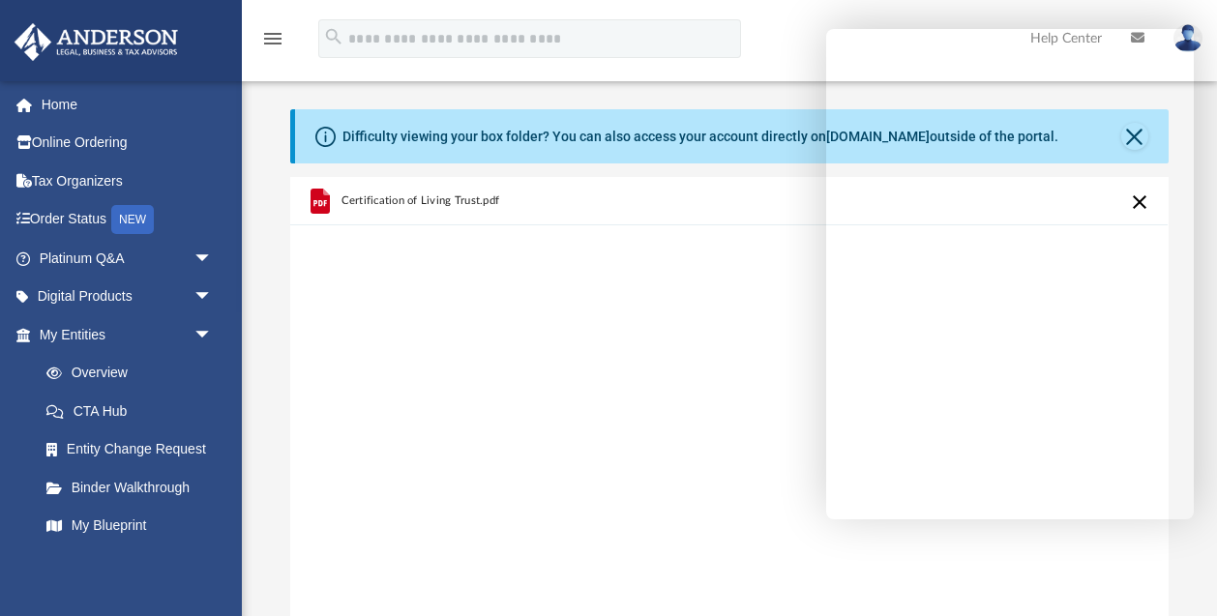
click at [675, 486] on div "Certification of Living Trust.pdf" at bounding box center [729, 423] width 878 height 492
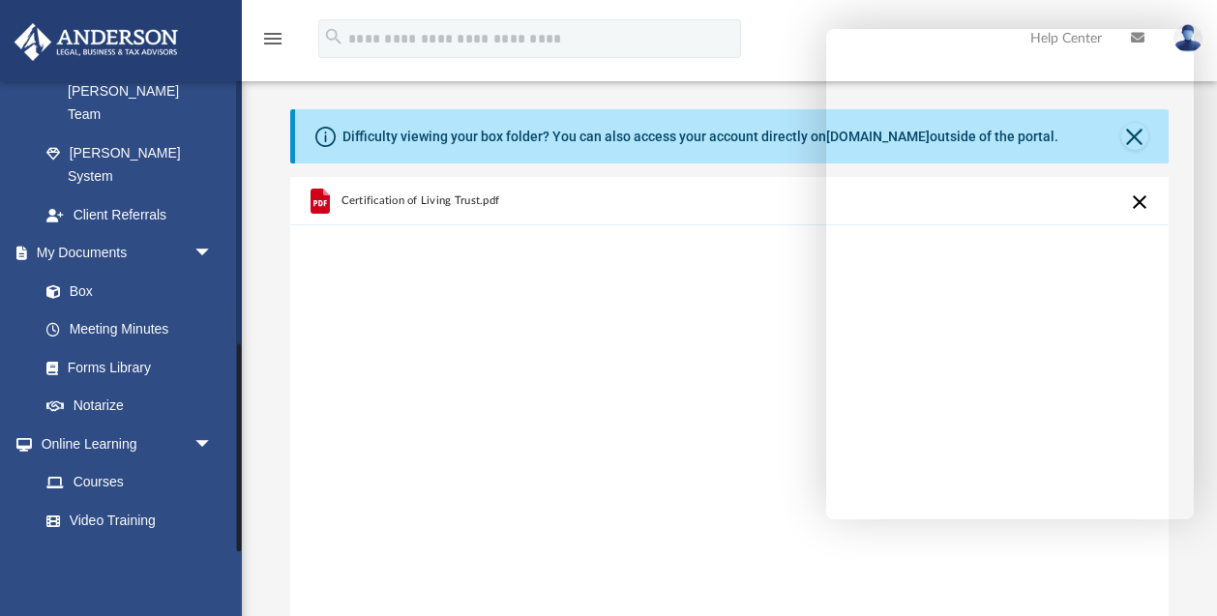
scroll to position [596, 0]
click at [84, 273] on link "Box" at bounding box center [134, 292] width 215 height 39
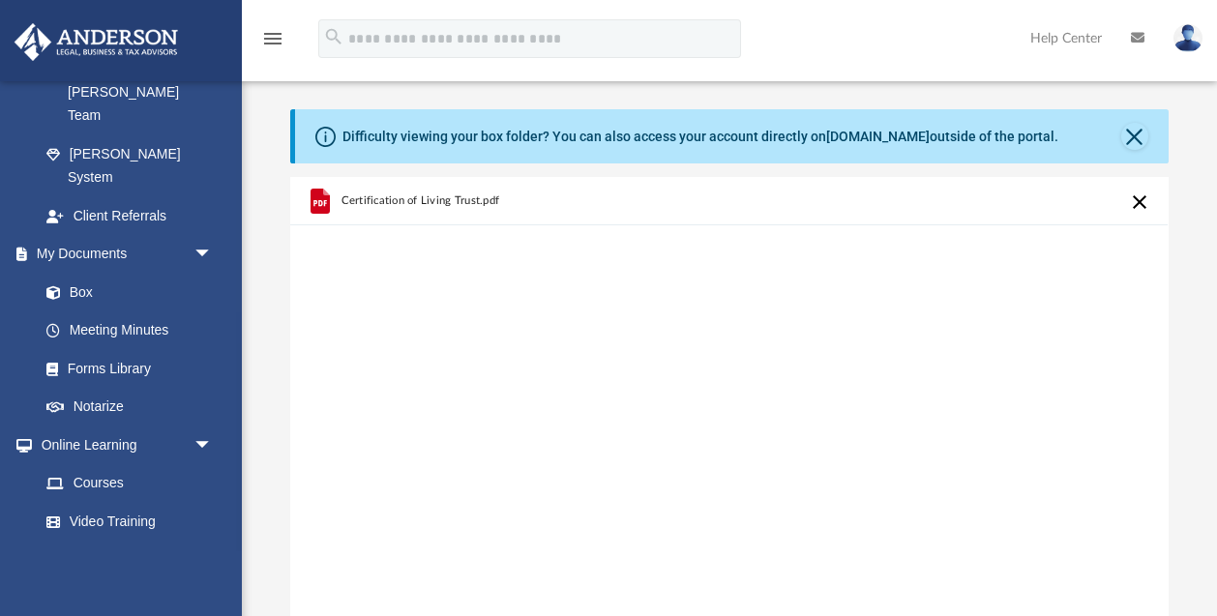
scroll to position [0, 0]
